Goal: Information Seeking & Learning: Learn about a topic

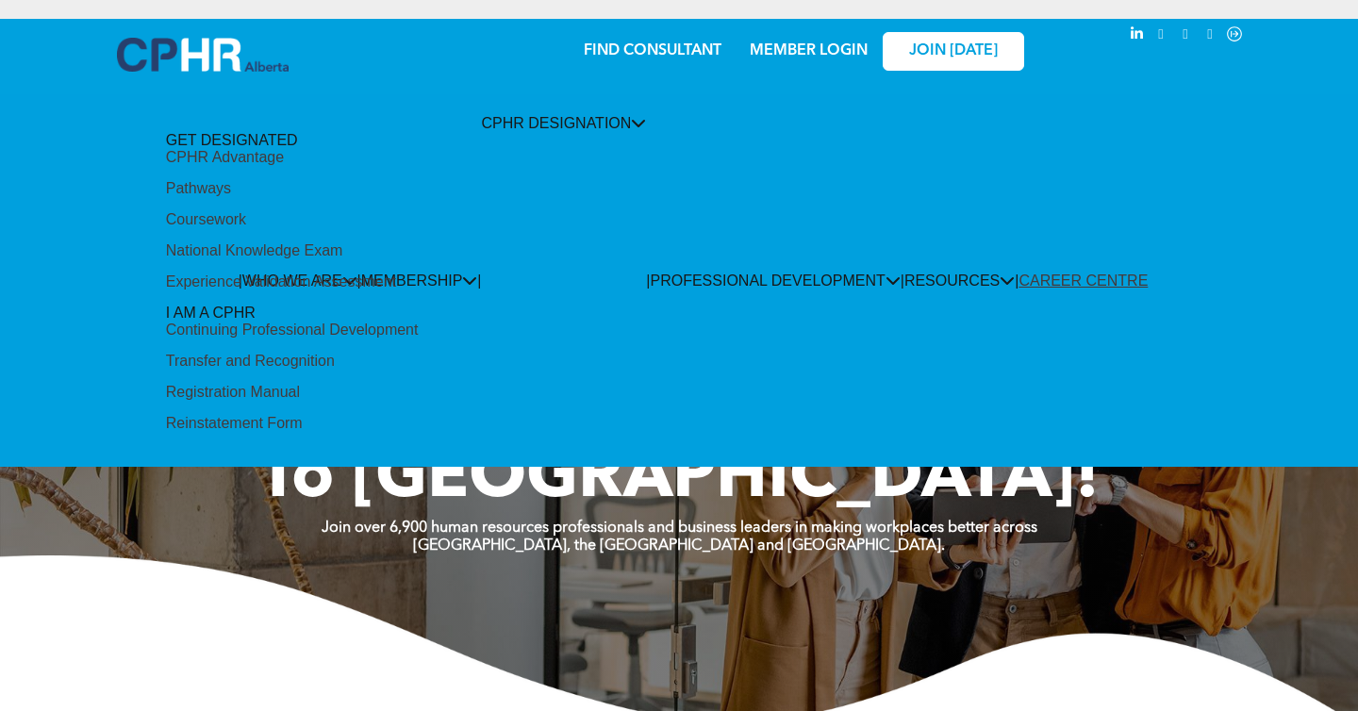
click at [246, 228] on div "Coursework" at bounding box center [206, 219] width 80 height 17
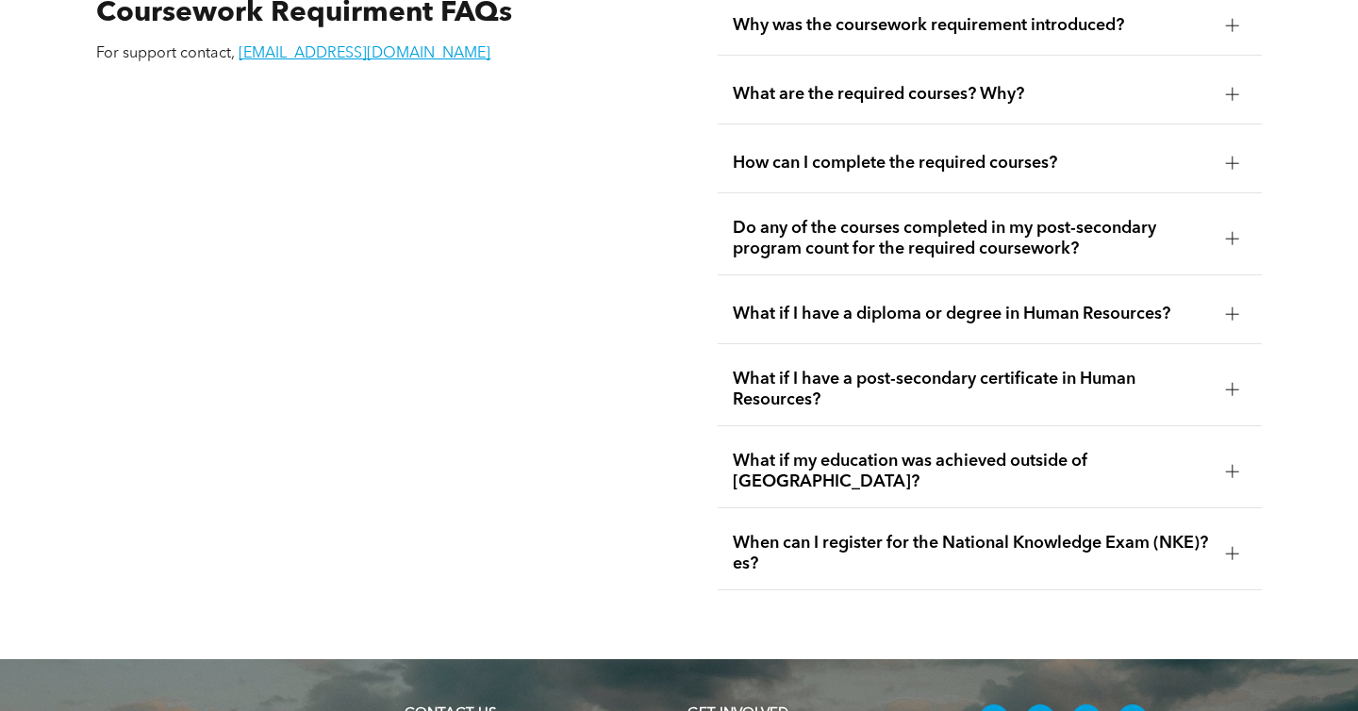
scroll to position [3308, 0]
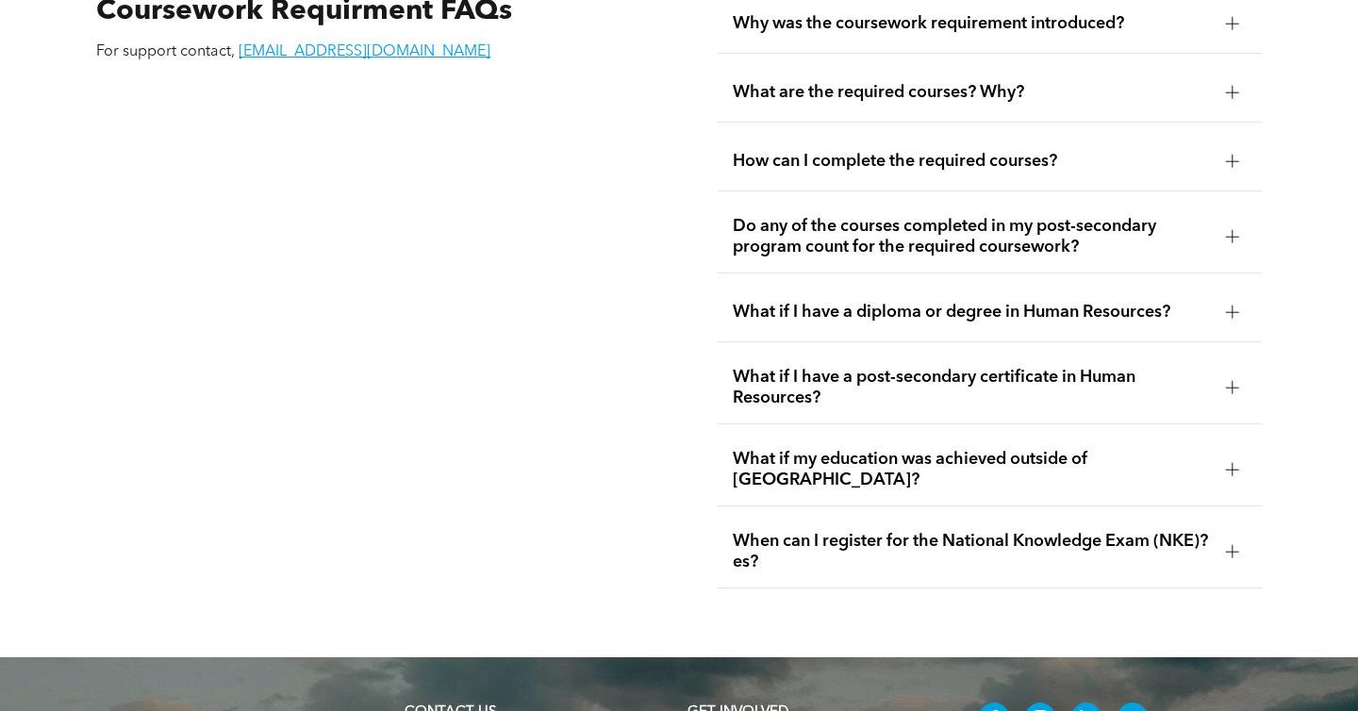
click at [1044, 151] on span "How can I complete the required courses?" at bounding box center [971, 161] width 477 height 21
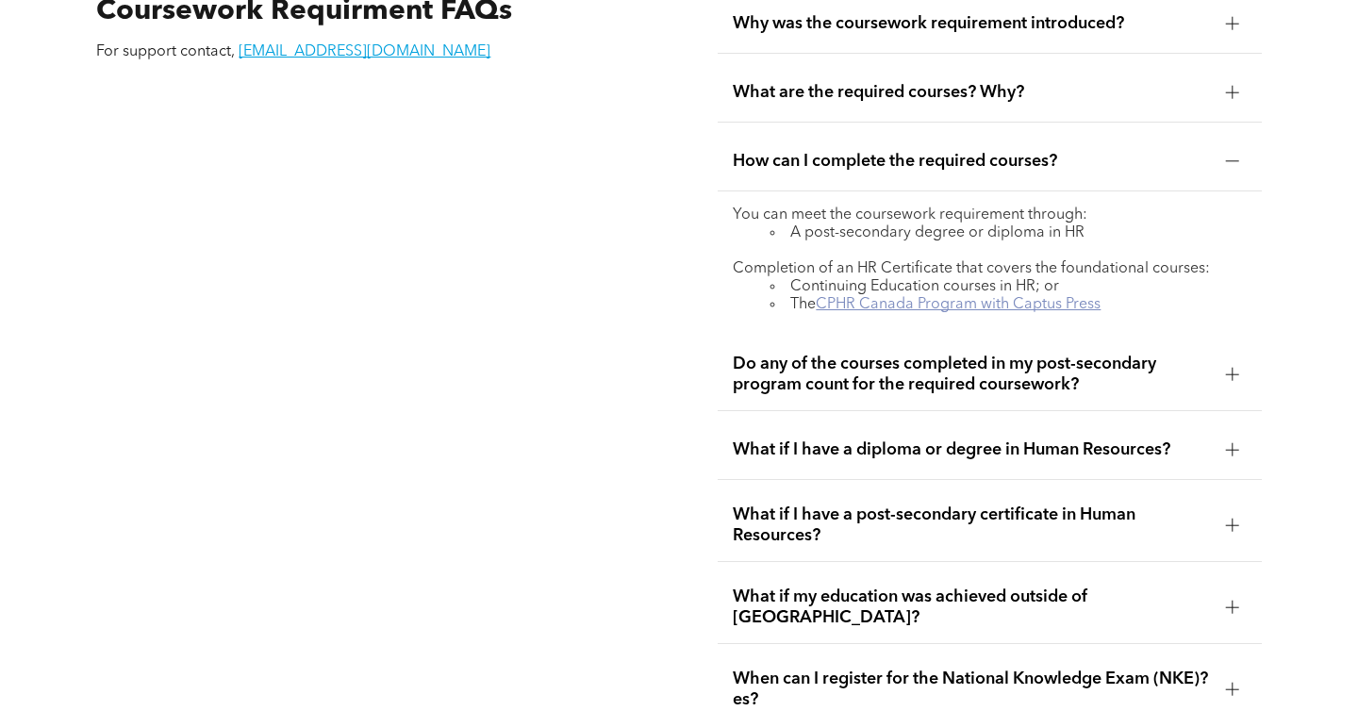
click at [998, 297] on link "CPHR Canada Program with Captus Press" at bounding box center [958, 304] width 285 height 15
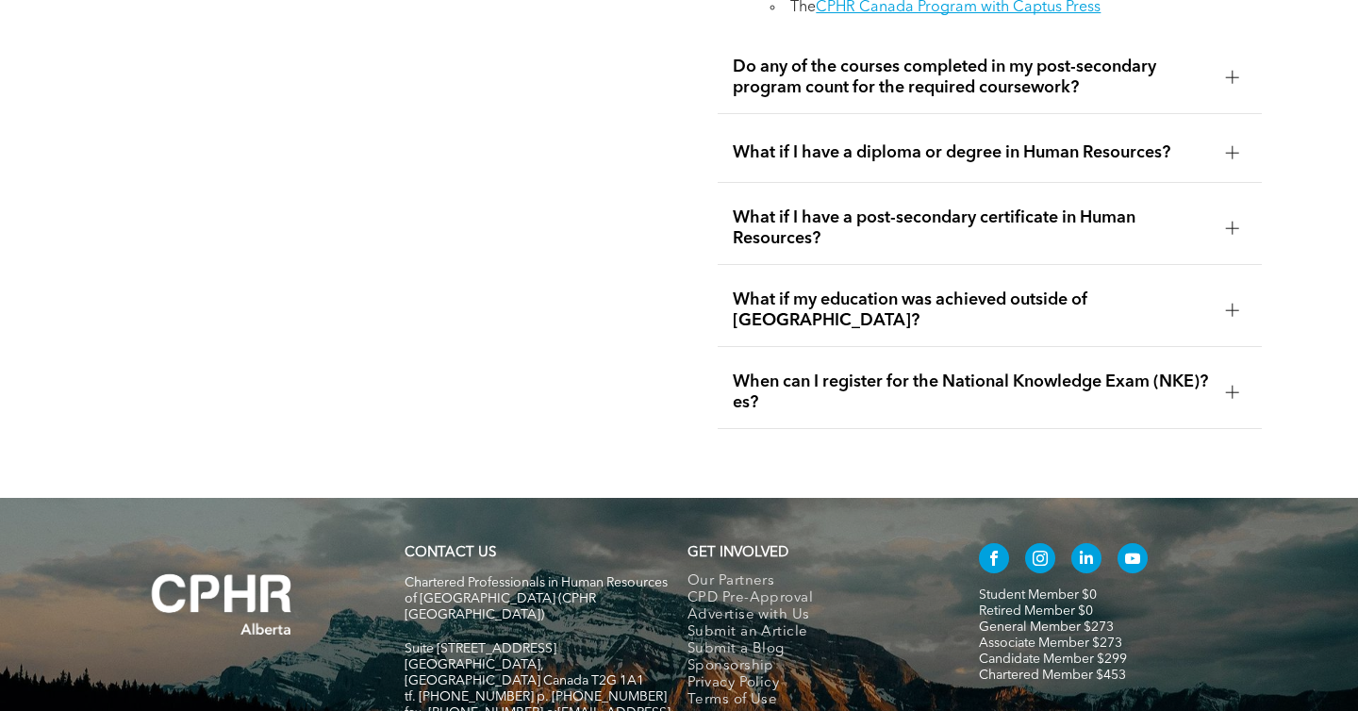
scroll to position [3610, 0]
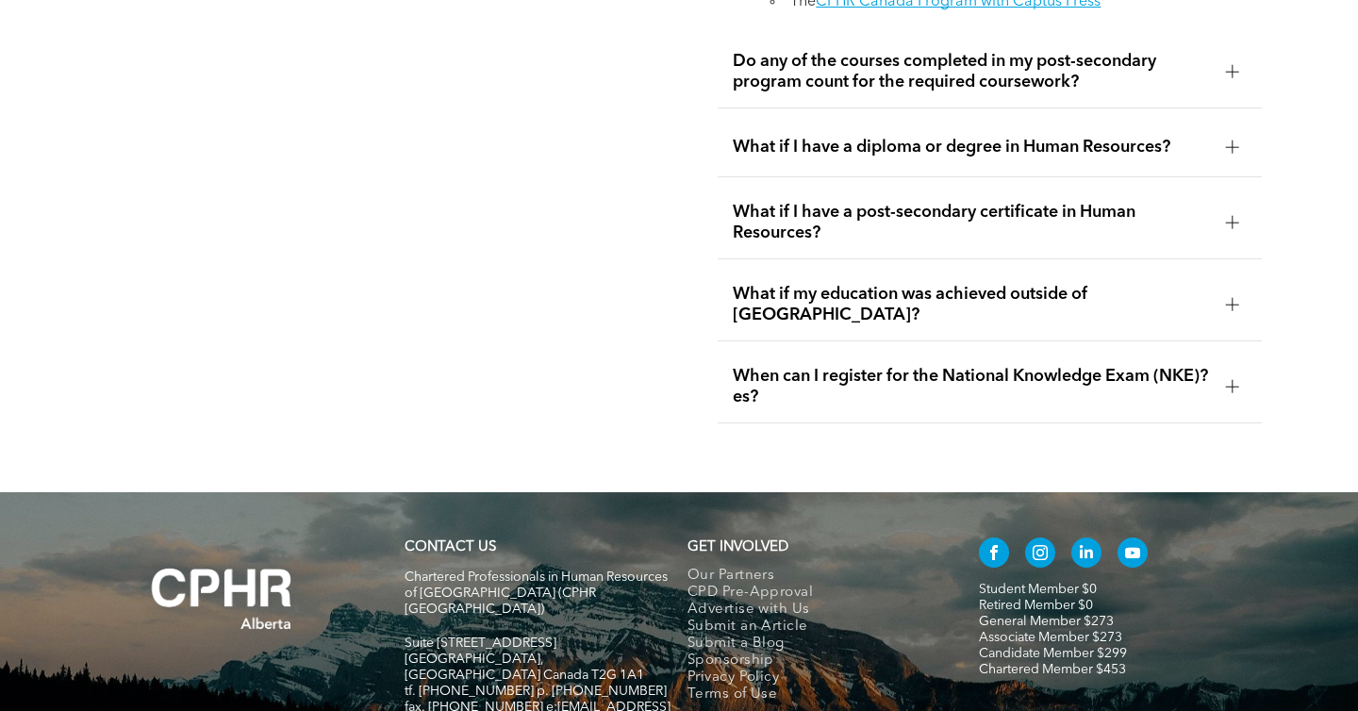
click at [876, 366] on span "When can I register for the National Knowledge Exam (NKE)?es?" at bounding box center [971, 386] width 477 height 41
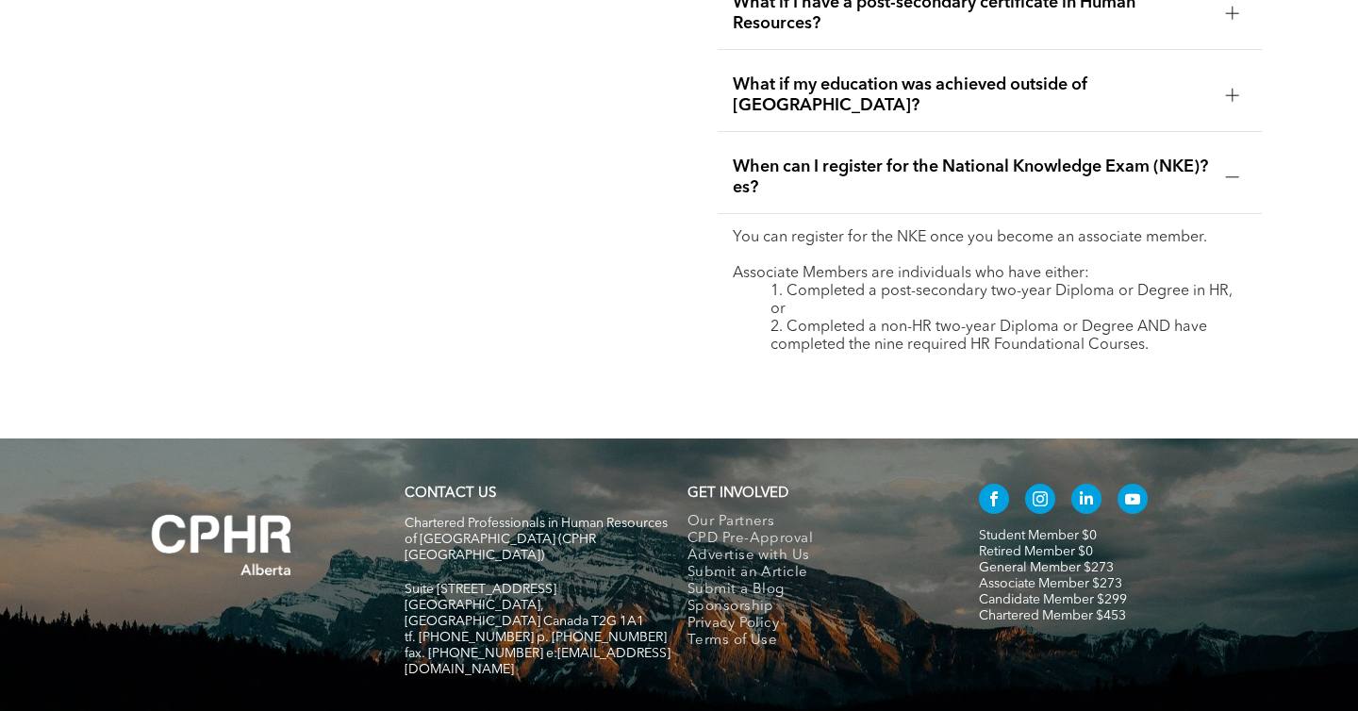
scroll to position [3684, 0]
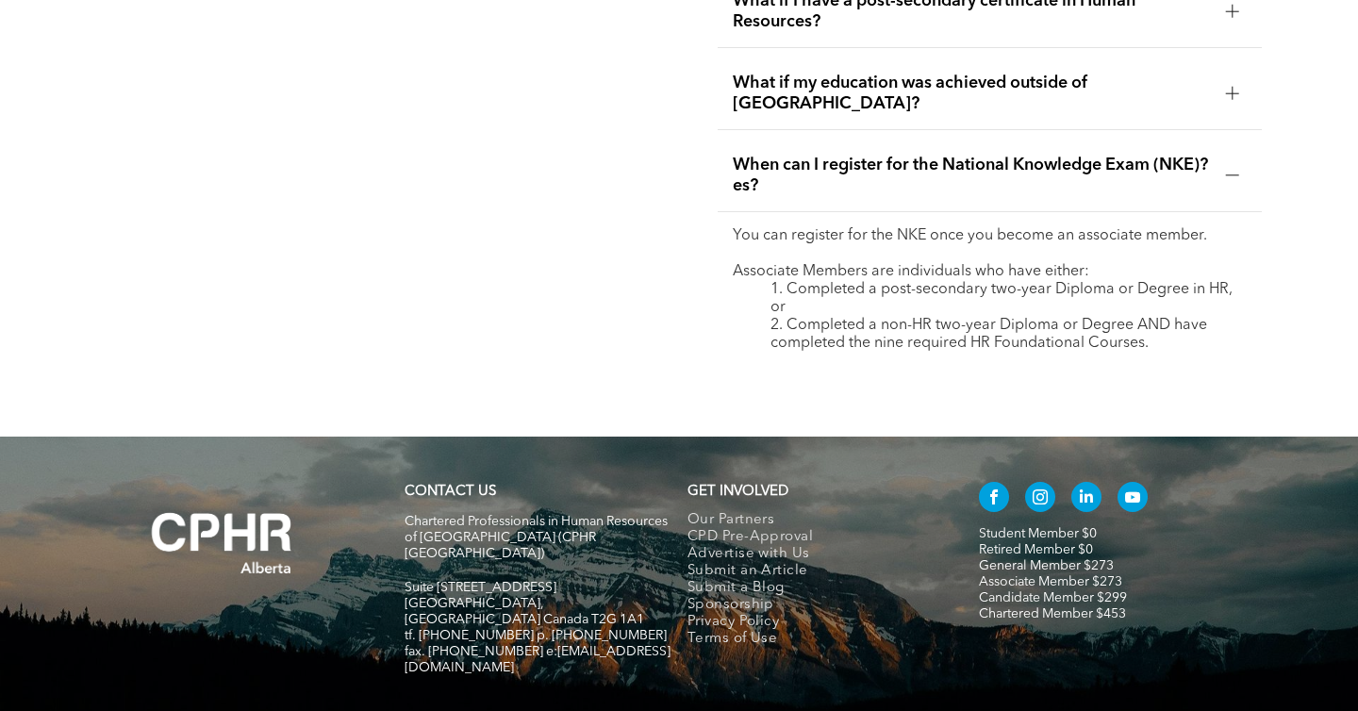
click at [1230, 163] on div "When can I register for the National Knowledge Exam (NKE)?es?" at bounding box center [989, 176] width 543 height 73
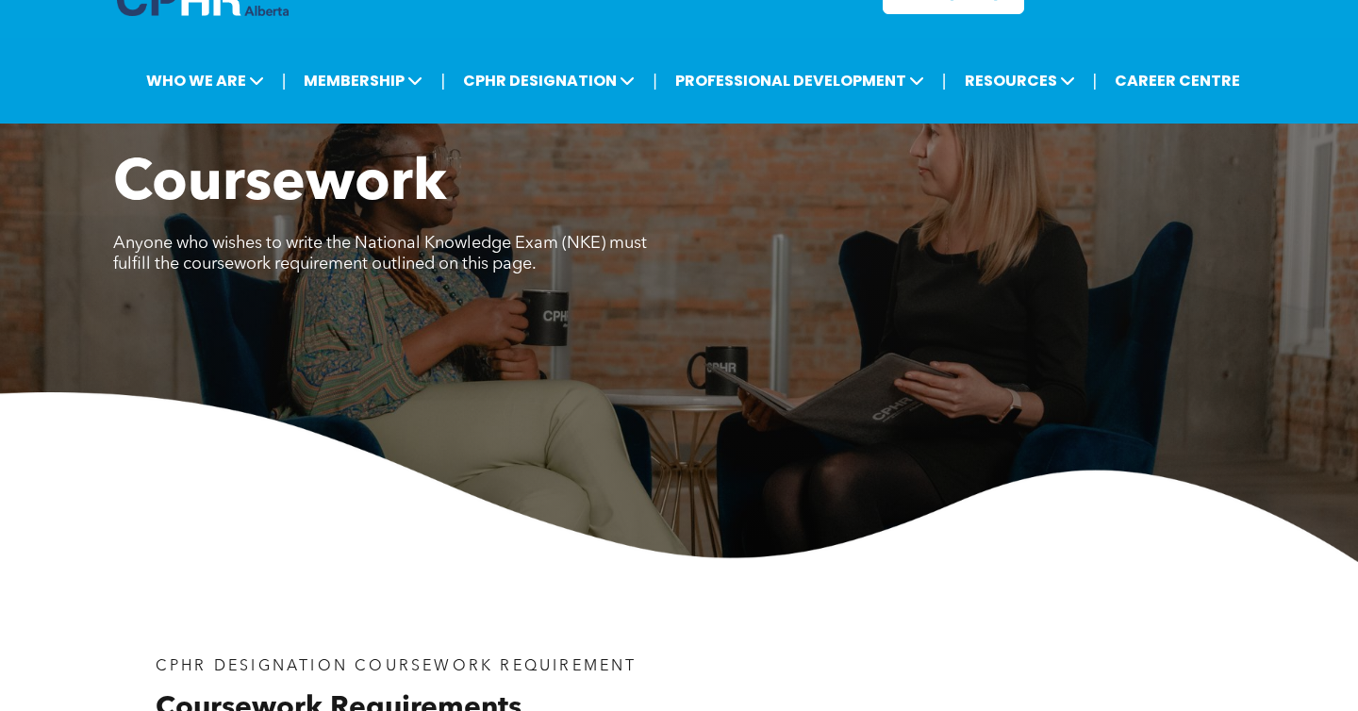
scroll to position [0, 0]
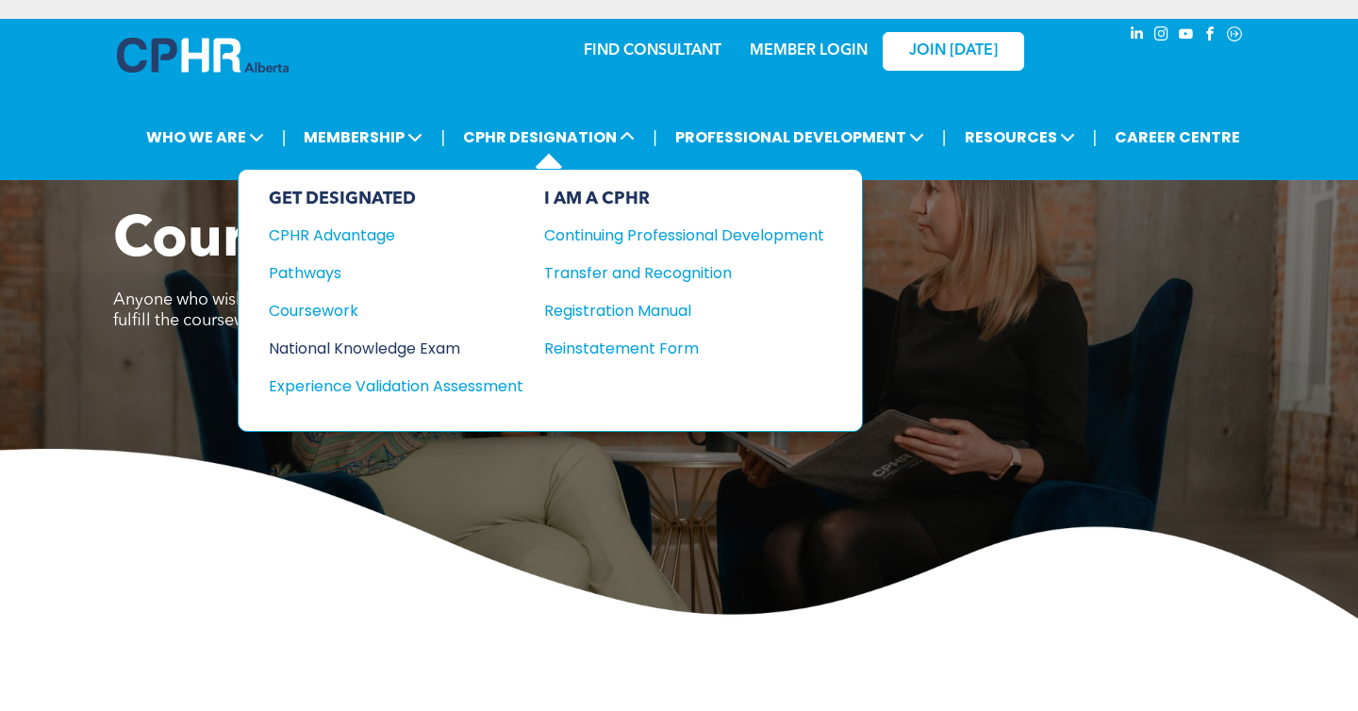
click at [429, 339] on div "National Knowledge Exam" at bounding box center [383, 349] width 229 height 24
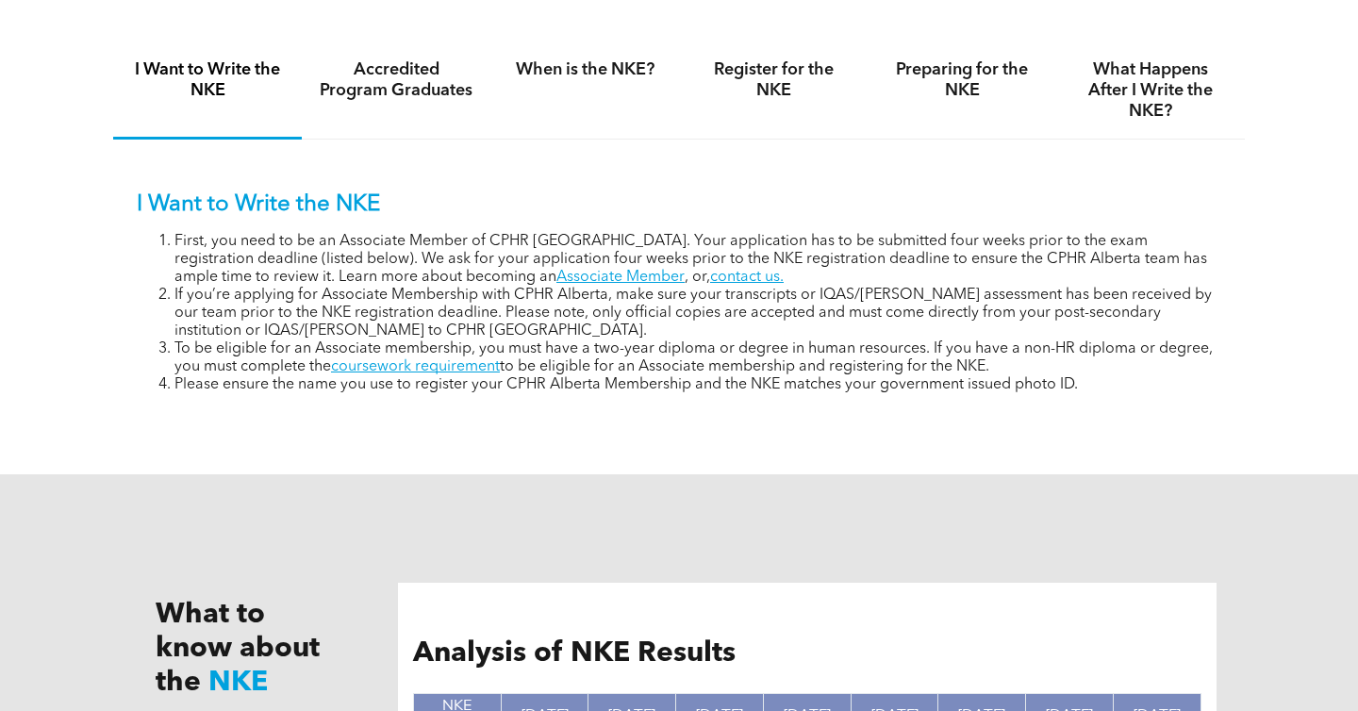
scroll to position [1290, 0]
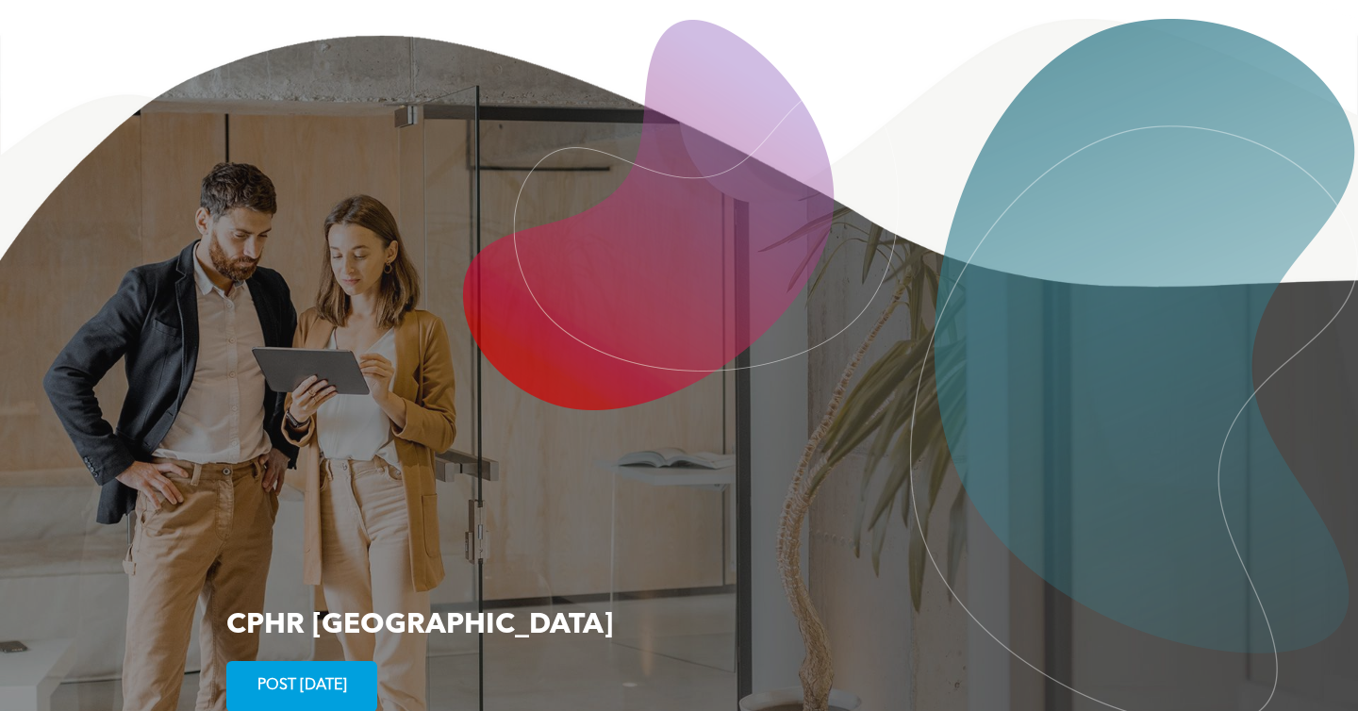
scroll to position [3487, 0]
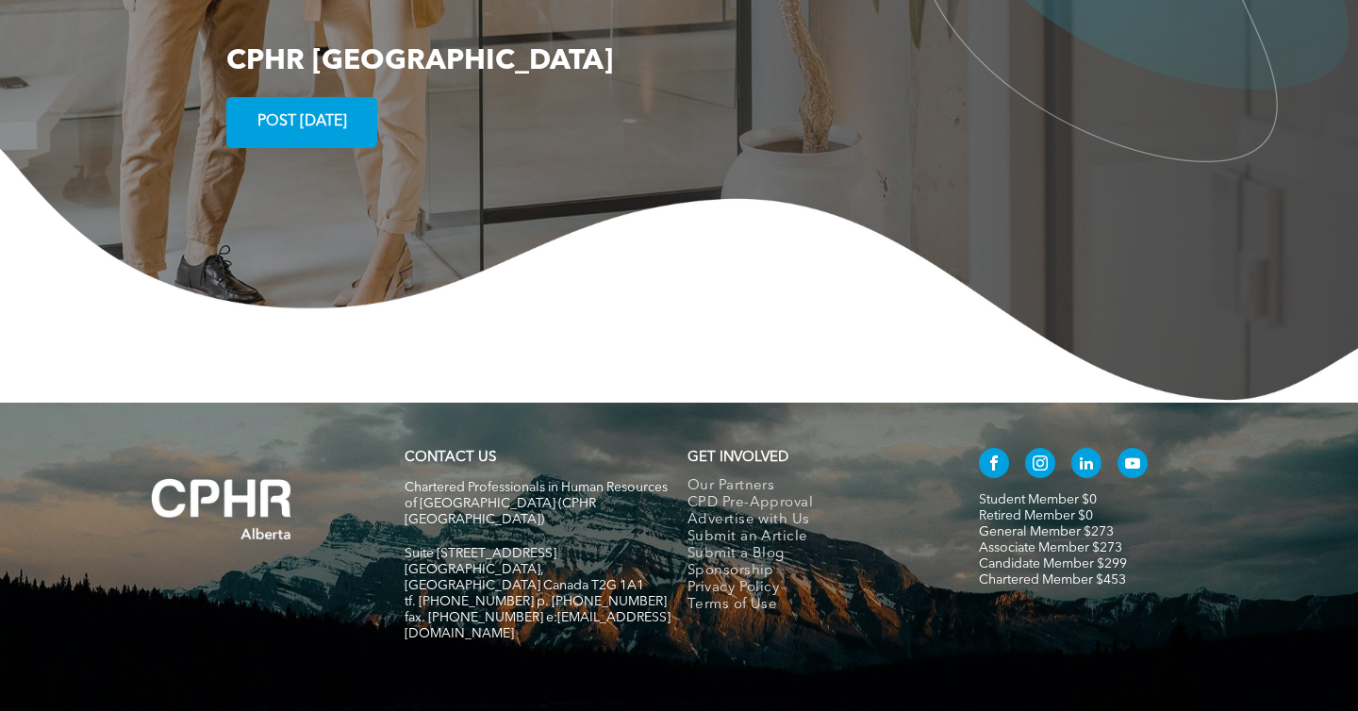
click at [1011, 541] on link "Associate Member $273" at bounding box center [1050, 547] width 143 height 13
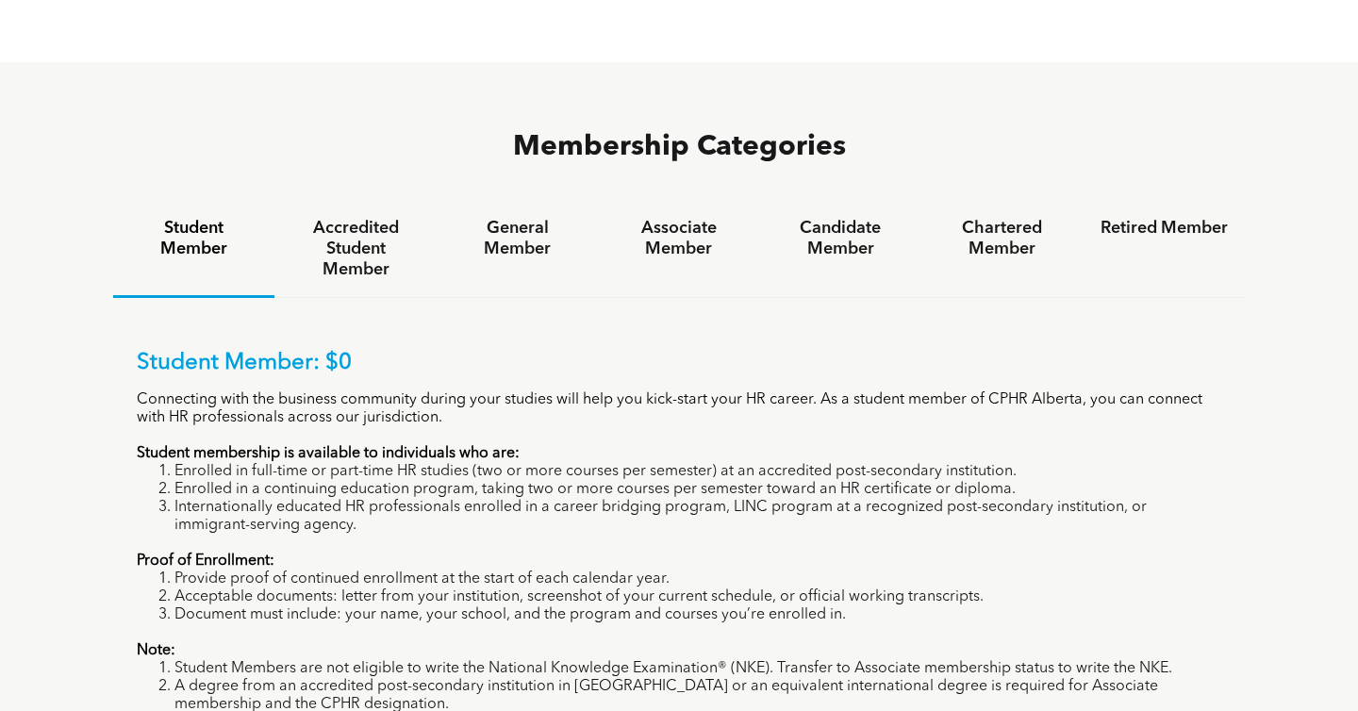
scroll to position [1169, 0]
click at [682, 200] on div "Associate Member" at bounding box center [678, 248] width 161 height 97
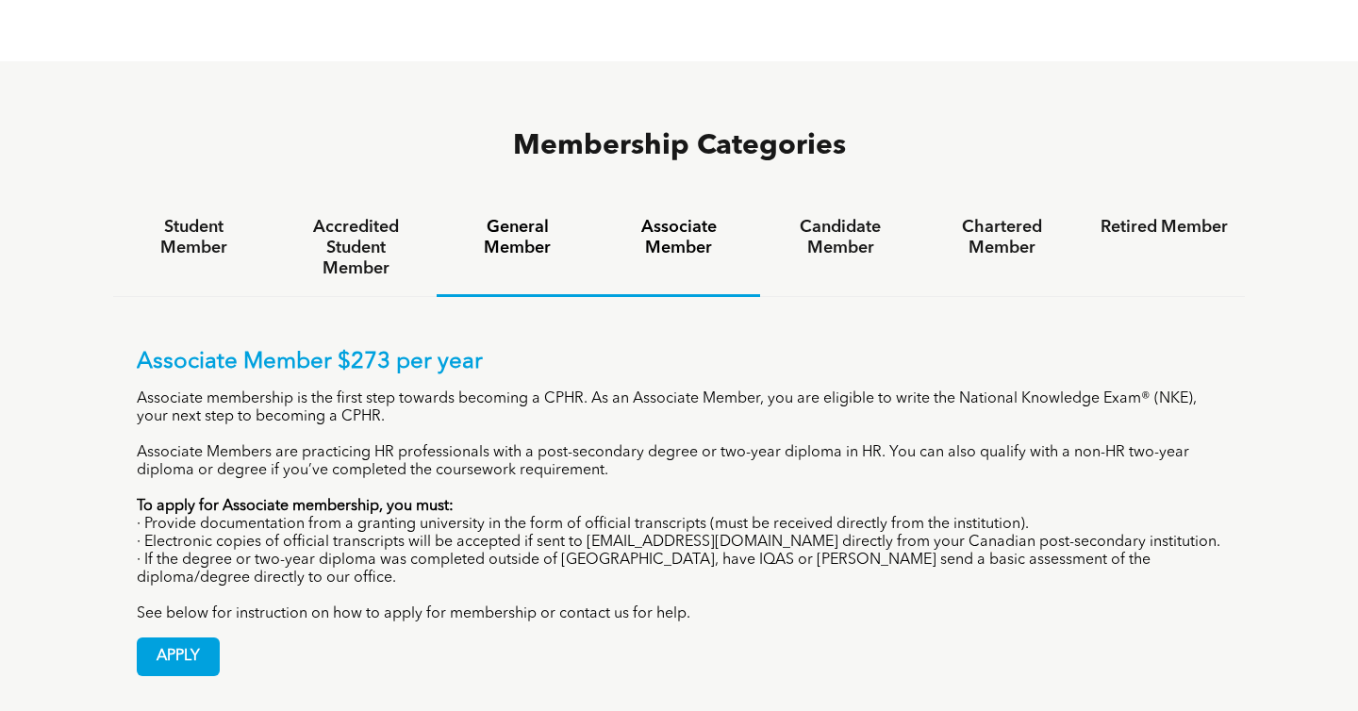
click at [498, 217] on h4 "General Member" at bounding box center [517, 237] width 127 height 41
